Goal: Transaction & Acquisition: Purchase product/service

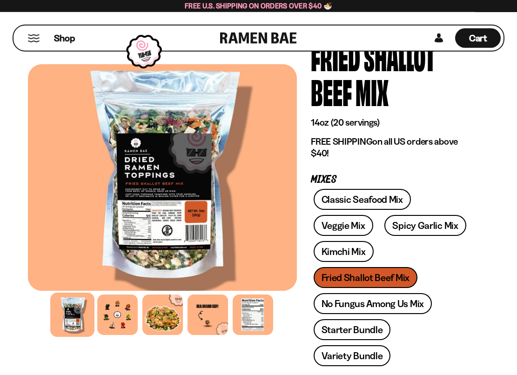
scroll to position [95, 0]
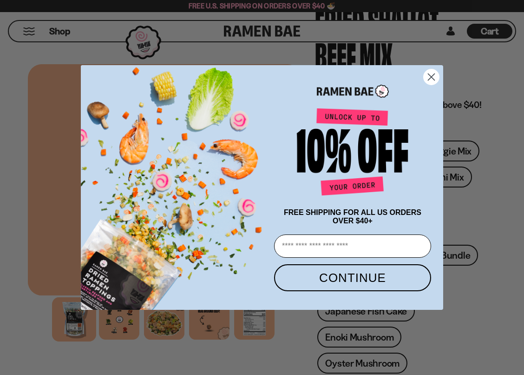
click at [434, 80] on circle "Close dialog" at bounding box center [431, 76] width 15 height 15
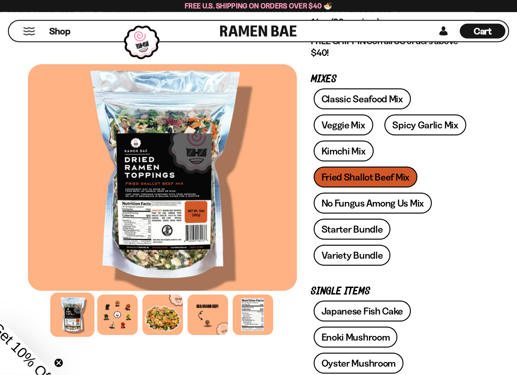
scroll to position [142, 0]
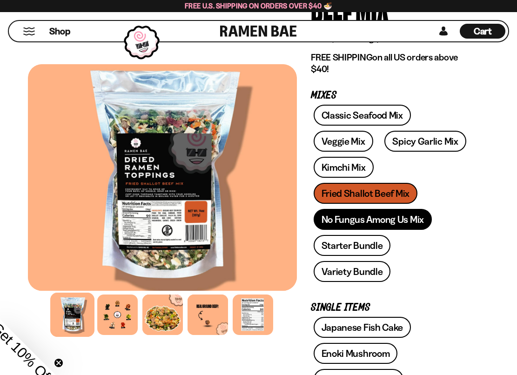
click at [323, 220] on link "No Fungus Among Us Mix" at bounding box center [372, 219] width 118 height 21
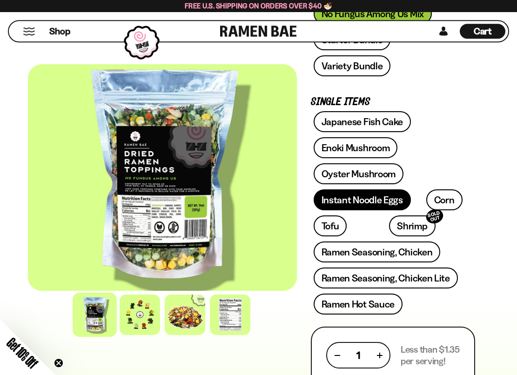
scroll to position [285, 0]
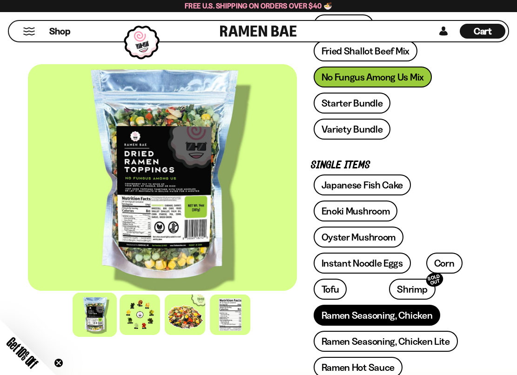
click at [367, 305] on link "Ramen Seasoning, Chicken" at bounding box center [376, 315] width 127 height 21
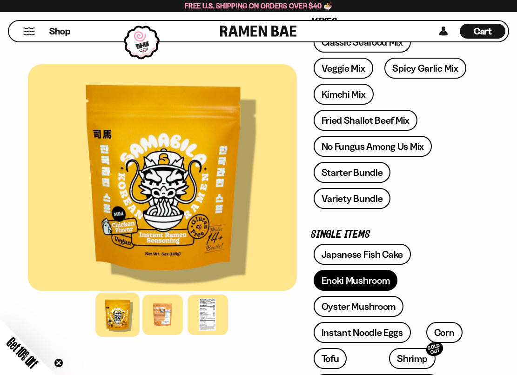
scroll to position [285, 0]
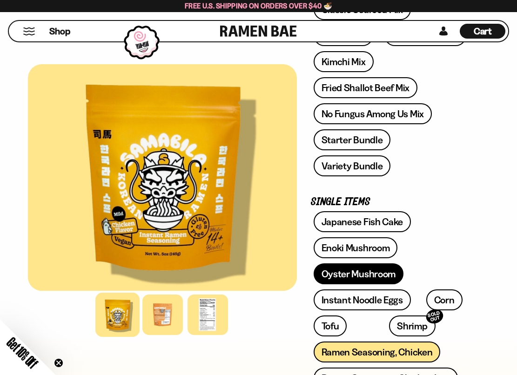
click at [342, 263] on link "Oyster Mushroom" at bounding box center [358, 273] width 90 height 21
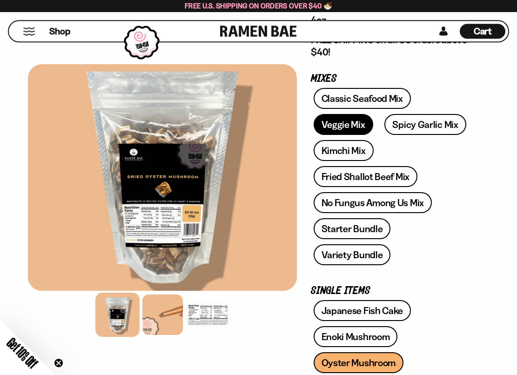
scroll to position [142, 0]
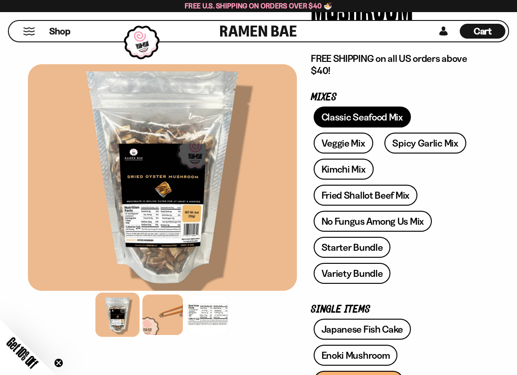
click at [345, 113] on link "Classic Seafood Mix" at bounding box center [361, 116] width 97 height 21
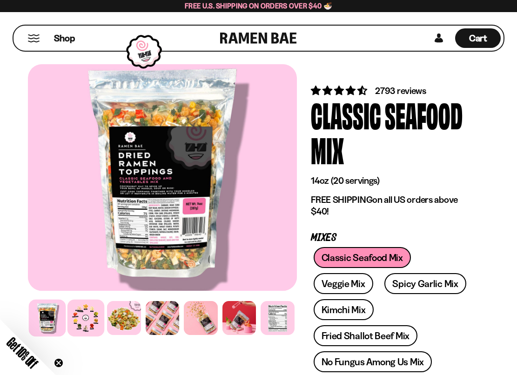
click at [91, 316] on div at bounding box center [85, 317] width 37 height 37
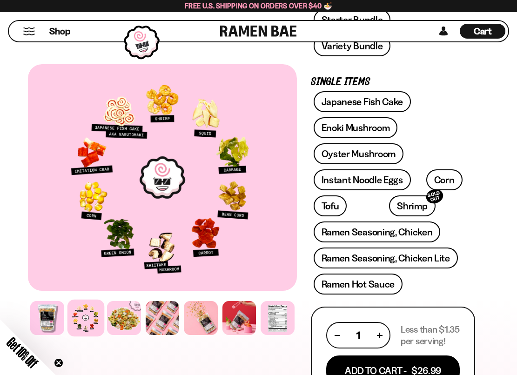
scroll to position [379, 0]
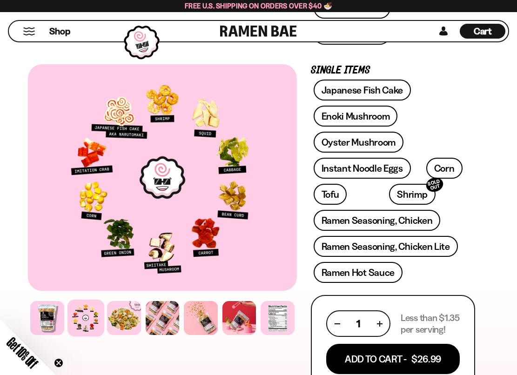
click at [381, 321] on button "button" at bounding box center [379, 323] width 5 height 5
click at [335, 321] on button "button" at bounding box center [336, 323] width 5 height 5
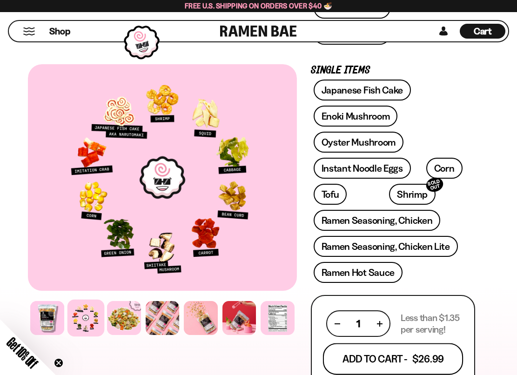
click at [357, 343] on button "Add To Cart - $26.99" at bounding box center [393, 359] width 140 height 32
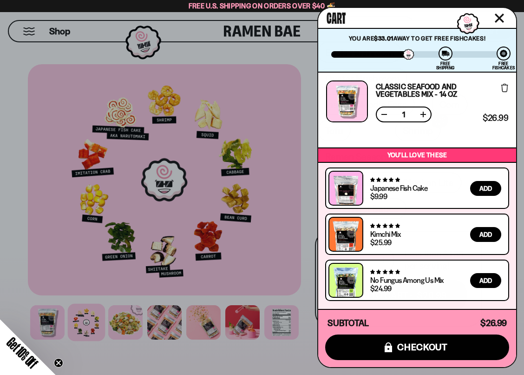
click at [182, 162] on div at bounding box center [262, 187] width 524 height 375
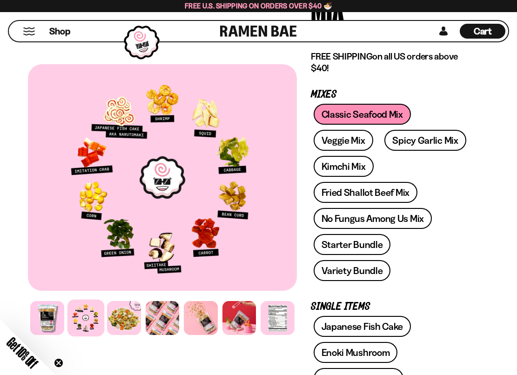
scroll to position [142, 0]
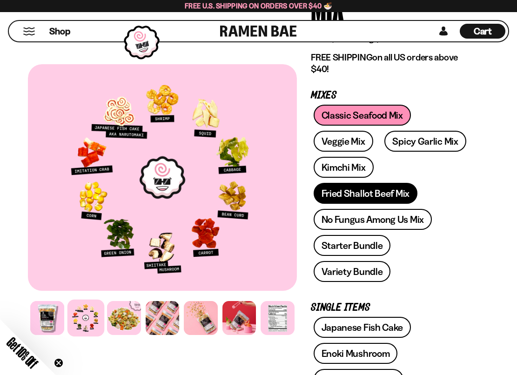
click at [364, 196] on link "Fried Shallot Beef Mix" at bounding box center [365, 193] width 104 height 21
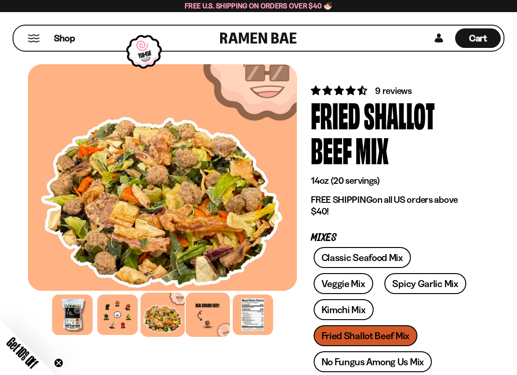
click at [205, 321] on div at bounding box center [208, 314] width 44 height 44
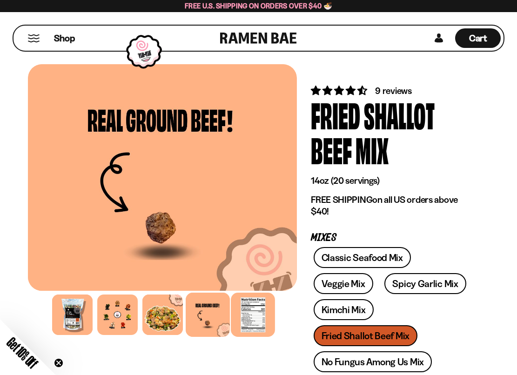
click at [254, 322] on div at bounding box center [253, 314] width 44 height 44
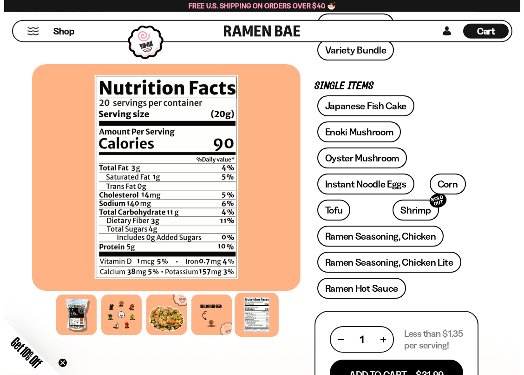
scroll to position [379, 0]
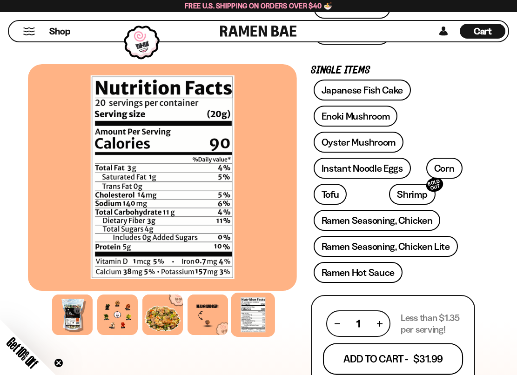
click at [377, 345] on button "Add To Cart - $31.99" at bounding box center [393, 359] width 140 height 32
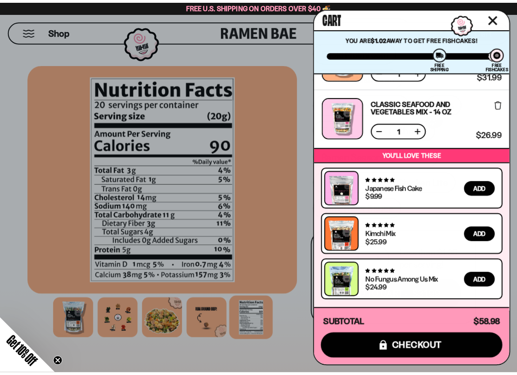
scroll to position [0, 0]
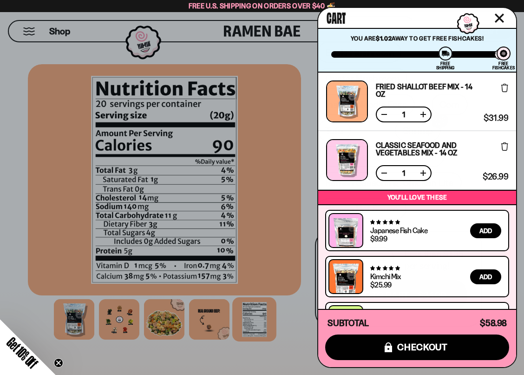
click at [498, 19] on icon "Close cart" at bounding box center [499, 17] width 9 height 9
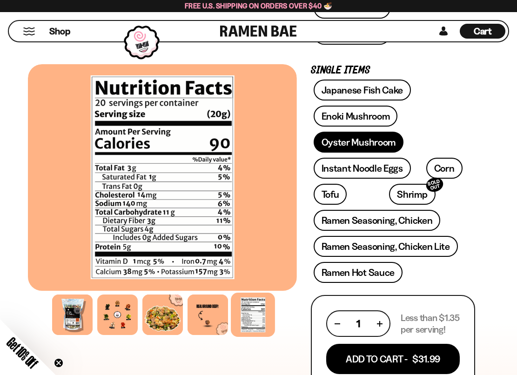
click at [343, 132] on link "Oyster Mushroom" at bounding box center [358, 142] width 90 height 21
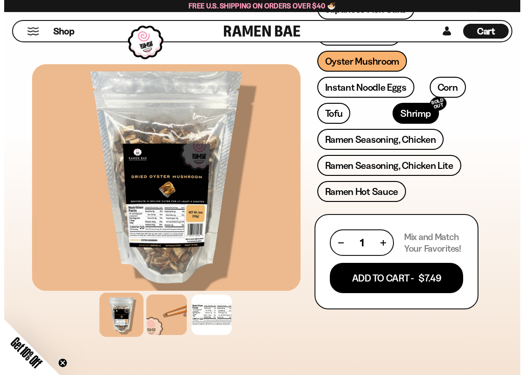
scroll to position [474, 0]
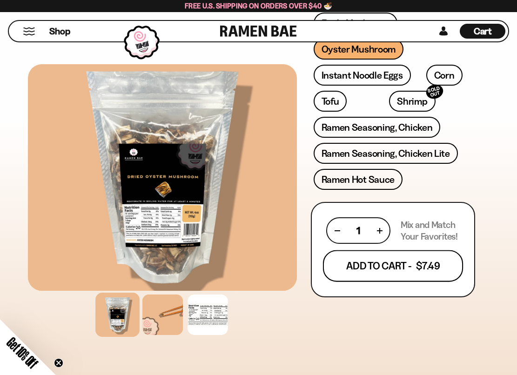
click at [348, 250] on button "Add To Cart - $7.49" at bounding box center [393, 266] width 140 height 32
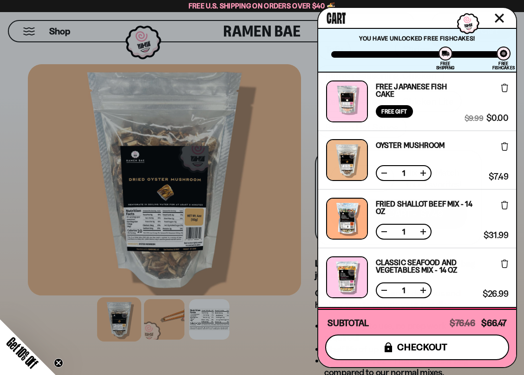
click at [386, 351] on icon "submit" at bounding box center [388, 347] width 7 height 10
